Goal: Find contact information: Find contact information

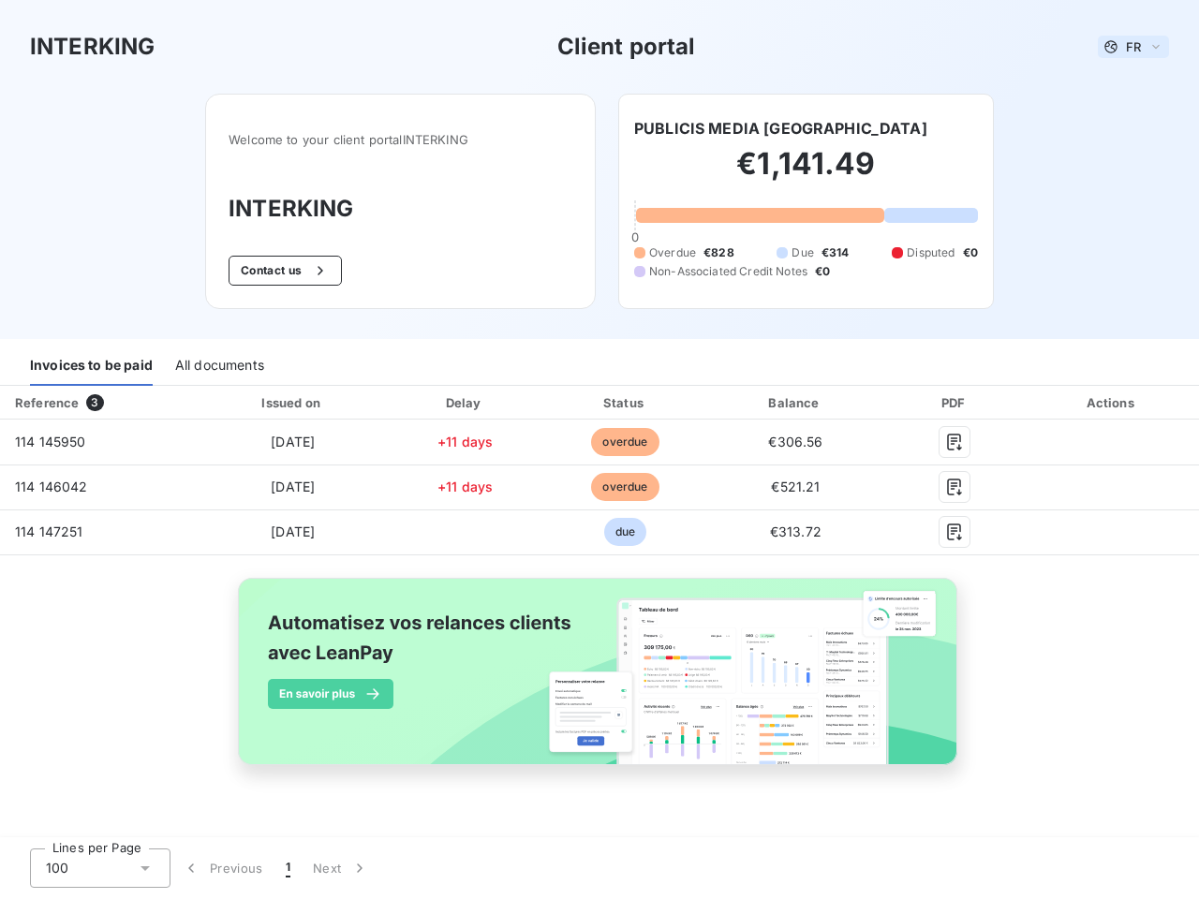
click at [1134, 47] on span "FR" at bounding box center [1133, 46] width 15 height 15
click at [283, 271] on button "Contact us" at bounding box center [285, 271] width 113 height 30
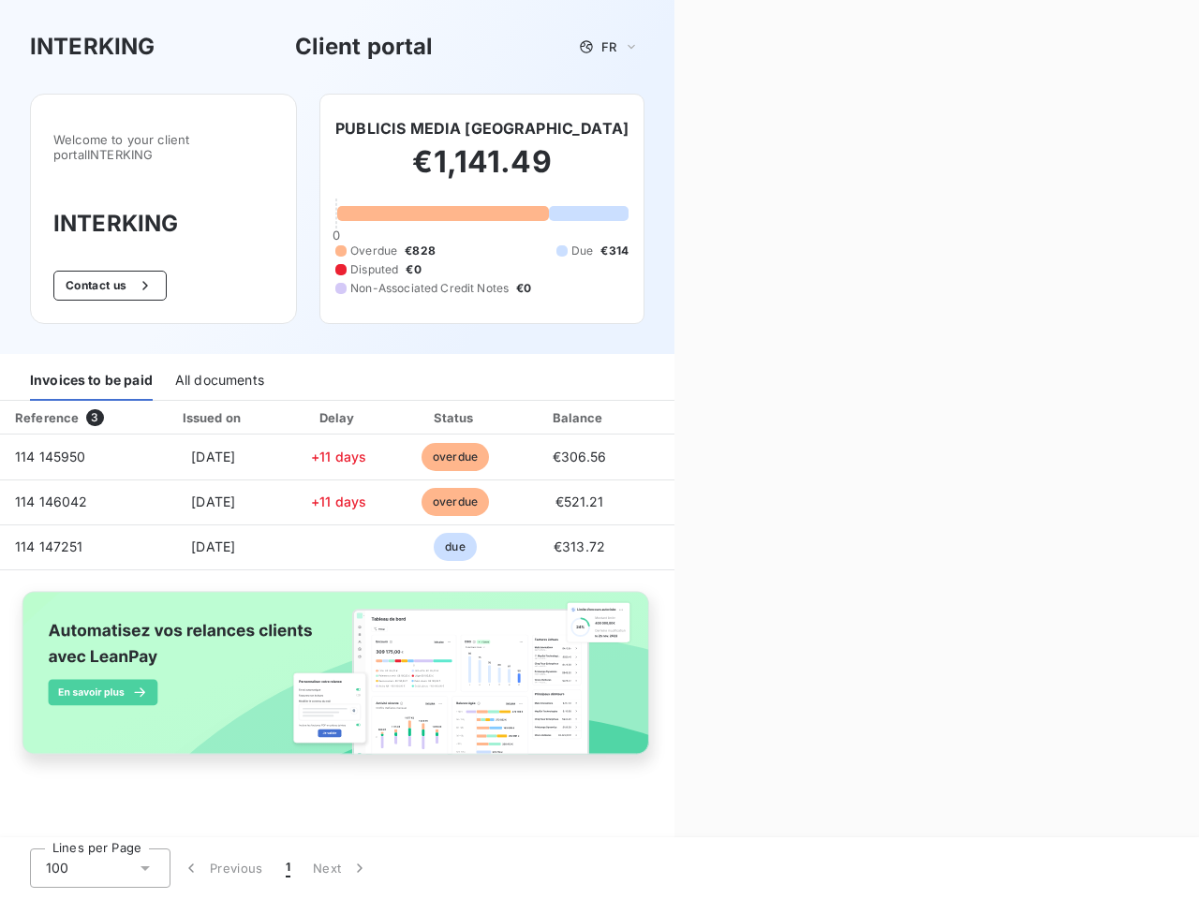
click at [730, 128] on div "Contact us Fill out the form below, and a member of our team will get back to y…" at bounding box center [936, 449] width 525 height 899
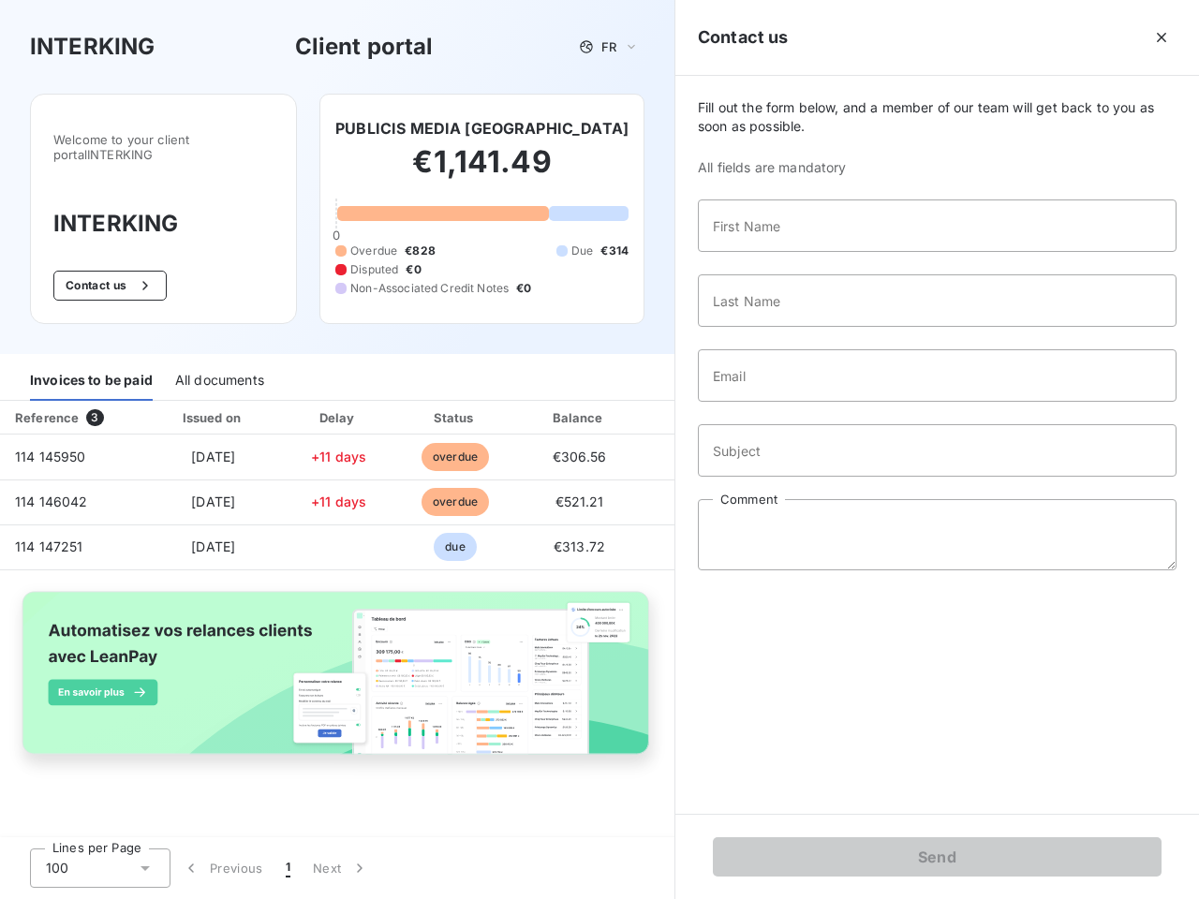
click at [91, 366] on div "Invoices to be paid" at bounding box center [91, 381] width 123 height 39
click at [218, 366] on div "All documents" at bounding box center [219, 381] width 89 height 39
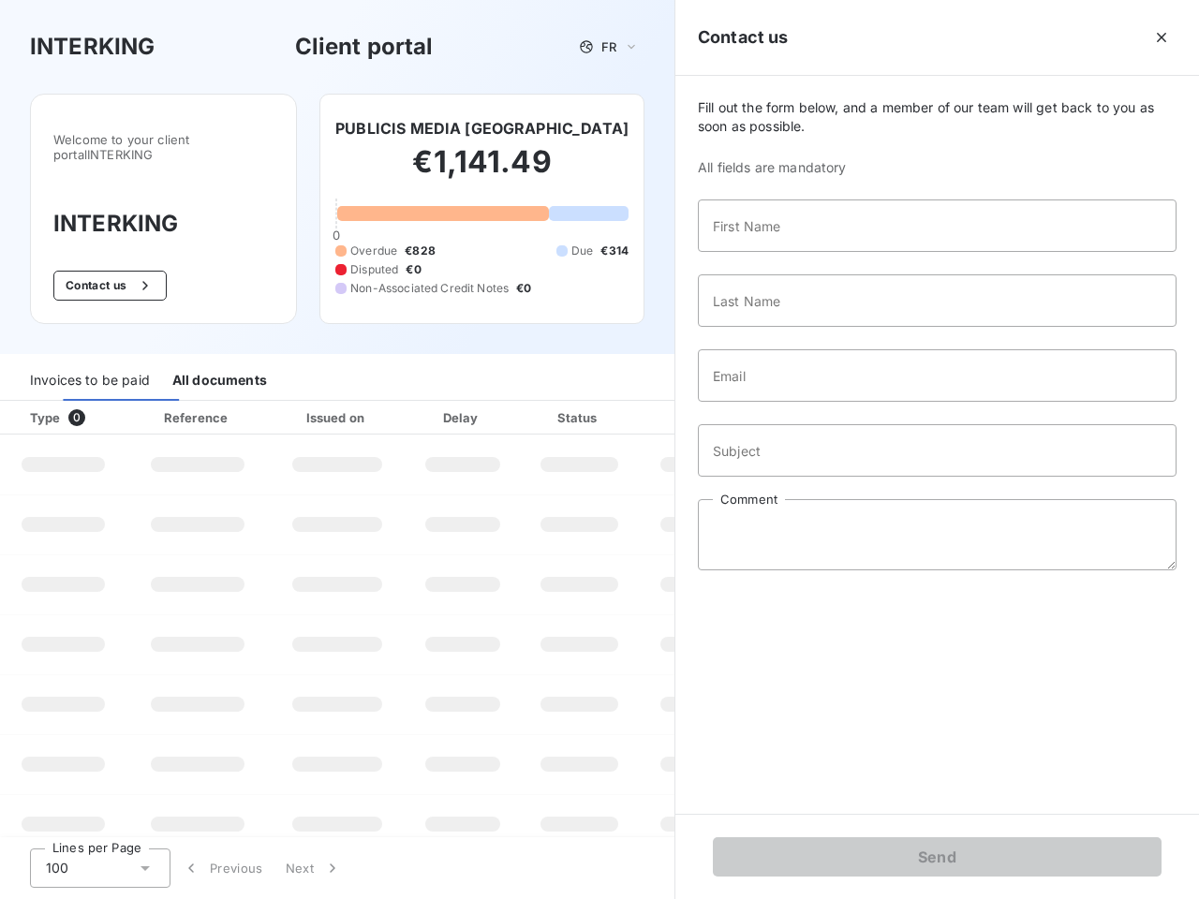
click at [98, 408] on div "Type 0" at bounding box center [71, 417] width 104 height 19
click at [291, 408] on div "Issued on" at bounding box center [337, 417] width 129 height 19
click at [465, 408] on div "Delay" at bounding box center [462, 417] width 107 height 19
click at [625, 408] on div at bounding box center [625, 417] width 19 height 19
click at [795, 403] on div "Fill out the form below, and a member of our team will get back to you as soon …" at bounding box center [937, 445] width 524 height 738
